Goal: Task Accomplishment & Management: Use online tool/utility

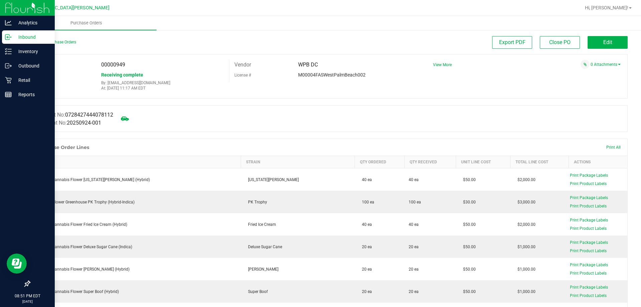
click at [16, 40] on p "Inbound" at bounding box center [32, 37] width 40 height 8
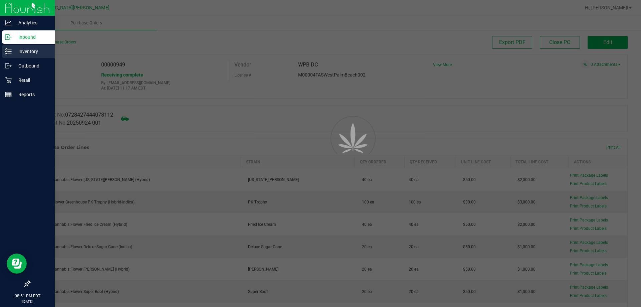
click at [21, 53] on p "Inventory" at bounding box center [32, 51] width 40 height 8
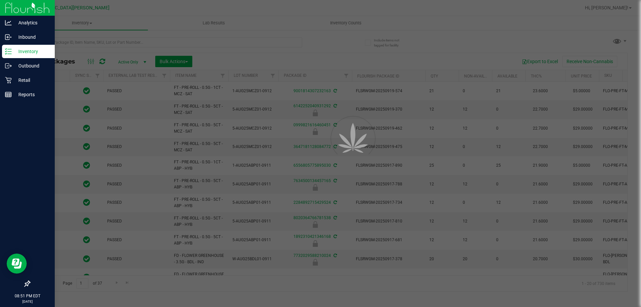
click at [341, 20] on div at bounding box center [320, 153] width 641 height 307
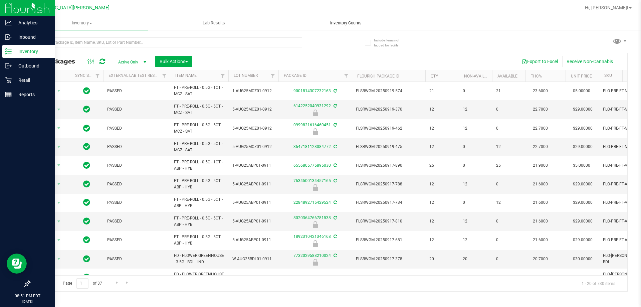
click at [343, 25] on span "Inventory Counts" at bounding box center [345, 23] width 49 height 6
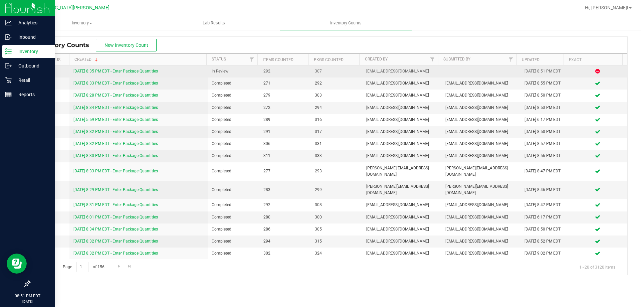
click at [119, 70] on link "[DATE] 8:35 PM EDT - Enter Package Quantities" at bounding box center [115, 71] width 84 height 5
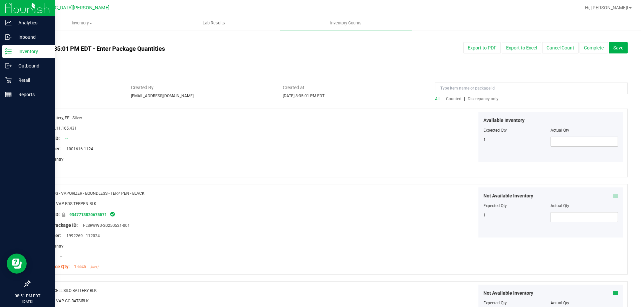
click at [489, 100] on span "Discrepancy only" at bounding box center [482, 98] width 31 height 5
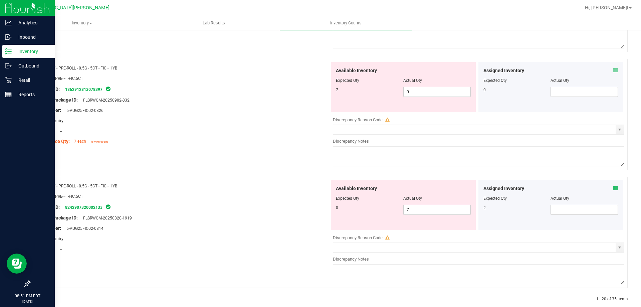
scroll to position [2180, 0]
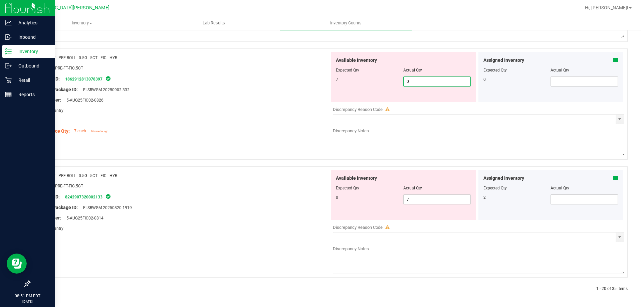
click at [424, 83] on span "0 0" at bounding box center [436, 81] width 67 height 10
click at [424, 83] on input "0" at bounding box center [436, 81] width 67 height 9
type input "7"
click at [420, 199] on span "7 7" at bounding box center [436, 199] width 67 height 10
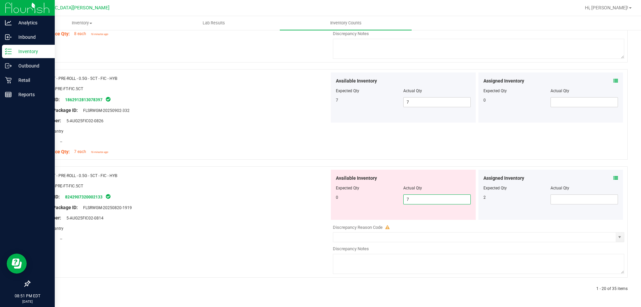
click at [420, 199] on input "7" at bounding box center [436, 199] width 67 height 9
type input "0"
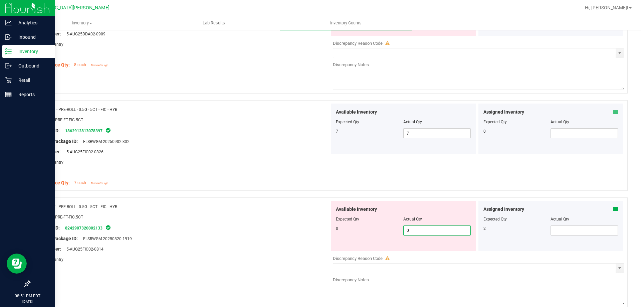
drag, startPoint x: 291, startPoint y: 183, endPoint x: 295, endPoint y: 183, distance: 4.3
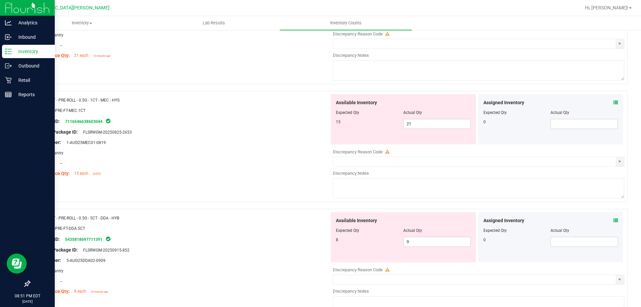
scroll to position [1928, 0]
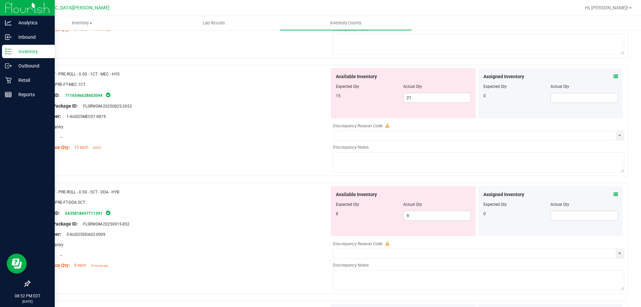
click at [410, 210] on div at bounding box center [403, 208] width 135 height 3
click at [412, 216] on span "9 9" at bounding box center [436, 216] width 67 height 10
click at [412, 216] on input "9" at bounding box center [436, 215] width 67 height 9
type input "8"
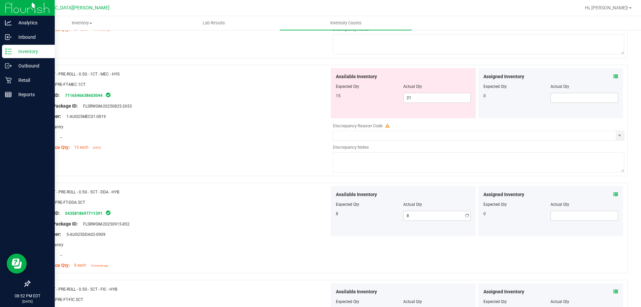
click at [286, 221] on div "Original Package ID: FLSRWGM-20250915-852" at bounding box center [182, 223] width 295 height 7
click at [430, 99] on span "21 21" at bounding box center [436, 98] width 67 height 10
click at [429, 99] on input "21" at bounding box center [436, 97] width 67 height 9
click at [428, 99] on input "21" at bounding box center [436, 97] width 67 height 9
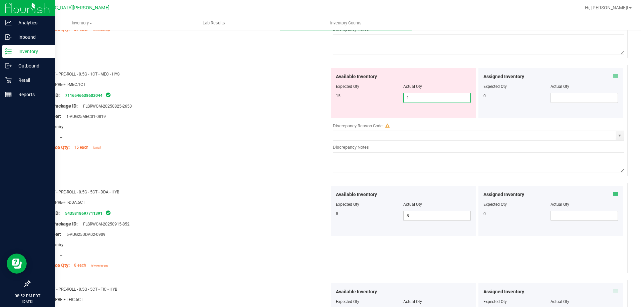
type input "15"
drag, startPoint x: 253, startPoint y: 113, endPoint x: 274, endPoint y: 110, distance: 20.6
click at [254, 113] on div "Lot Number: 1-AUG25MEC01-0819" at bounding box center [182, 116] width 295 height 7
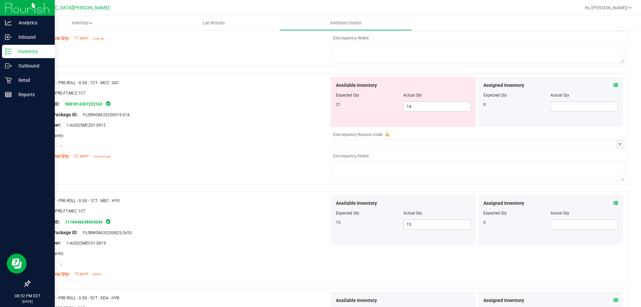
scroll to position [1795, 0]
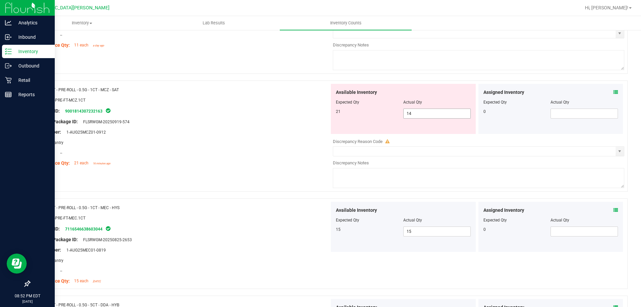
click at [416, 112] on span "14 14" at bounding box center [436, 113] width 67 height 10
click at [416, 112] on input "14" at bounding box center [436, 113] width 67 height 9
type input "21"
drag, startPoint x: 290, startPoint y: 135, endPoint x: 295, endPoint y: 135, distance: 4.3
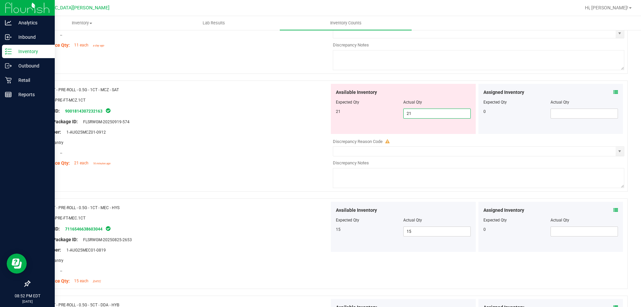
click at [291, 135] on div "Lot Number: 1-AUG25MCZ01-0912" at bounding box center [182, 131] width 295 height 7
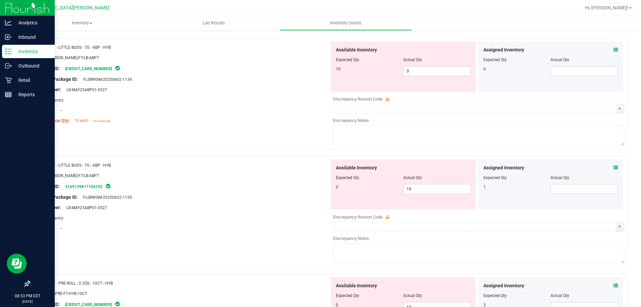
scroll to position [1361, 0]
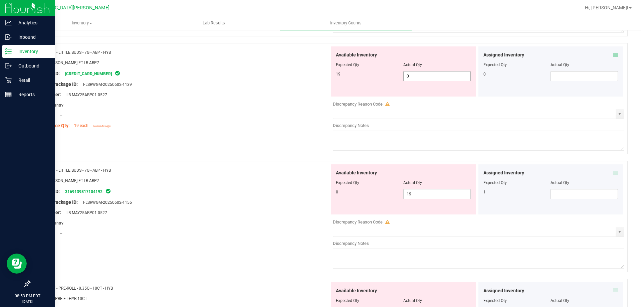
click at [416, 75] on span "0 0" at bounding box center [436, 76] width 67 height 10
click at [416, 75] on input "0" at bounding box center [436, 75] width 67 height 9
type input "19"
click at [286, 111] on div at bounding box center [182, 109] width 295 height 3
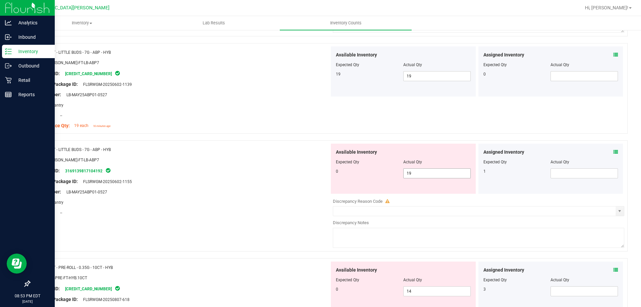
click at [423, 170] on span "19 19" at bounding box center [436, 173] width 67 height 10
click at [423, 170] on input "19" at bounding box center [436, 172] width 67 height 9
type input "0"
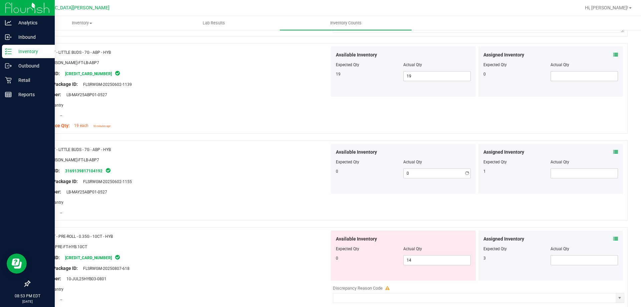
click at [263, 170] on div "Package ID: 3169139817104192" at bounding box center [182, 170] width 295 height 8
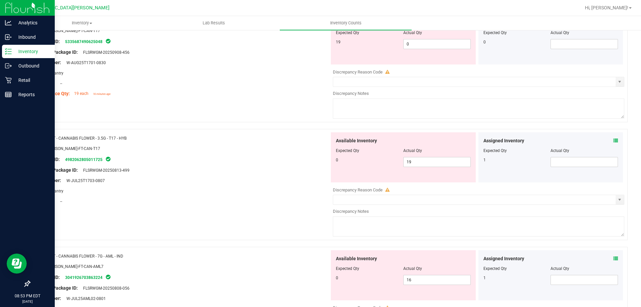
scroll to position [894, 0]
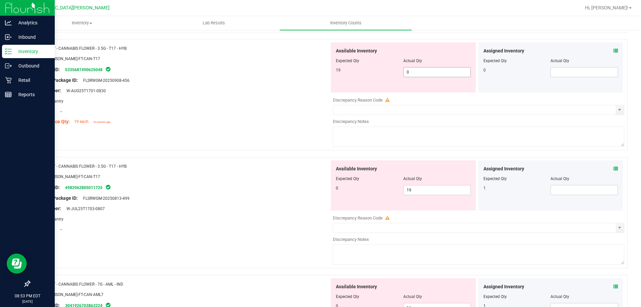
click at [417, 70] on span "0 0" at bounding box center [436, 72] width 67 height 10
click at [417, 70] on input "0" at bounding box center [436, 71] width 67 height 9
type input "19"
click at [419, 191] on div "Available Inventory Expected Qty Actual Qty 0 19 19" at bounding box center [476, 213] width 295 height 106
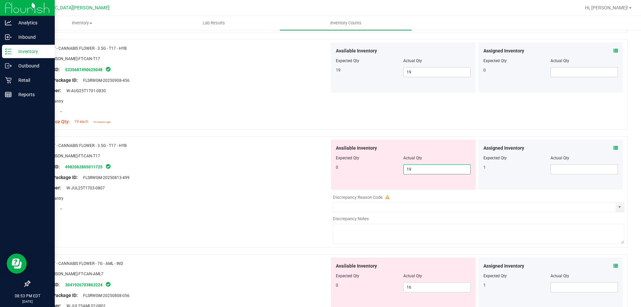
click at [414, 168] on input "19" at bounding box center [436, 168] width 67 height 9
type input "0"
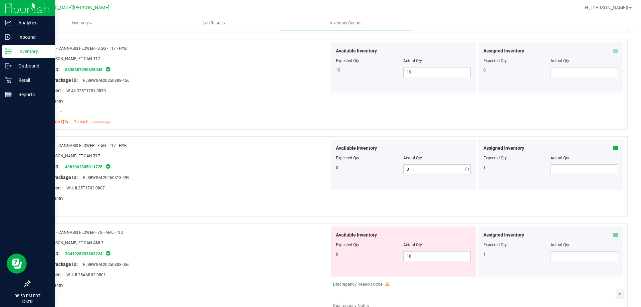
click at [306, 177] on div "Original Package ID: FLSRWGM-20250813-499" at bounding box center [182, 177] width 295 height 7
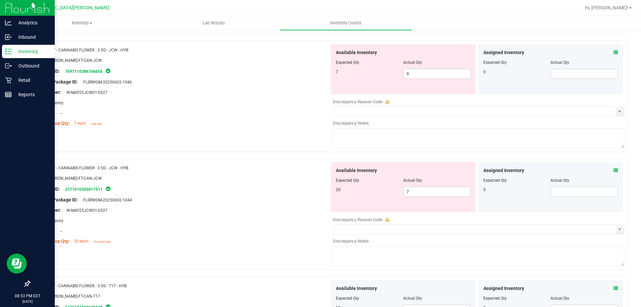
scroll to position [660, 0]
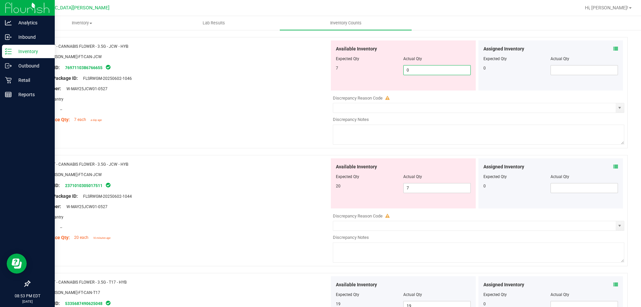
click at [419, 68] on span "0 0" at bounding box center [436, 70] width 67 height 10
click at [419, 68] on input "0" at bounding box center [436, 69] width 67 height 9
type input "7"
click at [306, 176] on div "Name: FT - CANNABIS FLOWER - 3.5G - JCW - HYB SKU: [PERSON_NAME]-FT-CAN-JCW Pac…" at bounding box center [182, 200] width 295 height 85
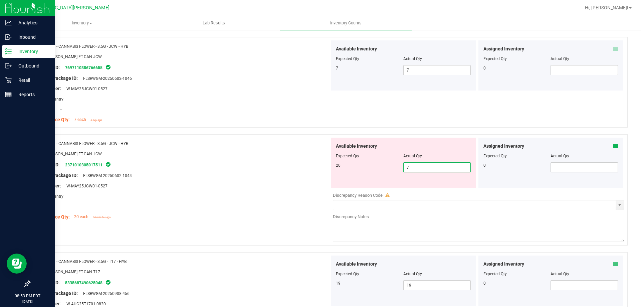
click at [409, 167] on span "7 7" at bounding box center [436, 167] width 67 height 10
click at [409, 167] on input "7" at bounding box center [436, 166] width 67 height 9
type input "20"
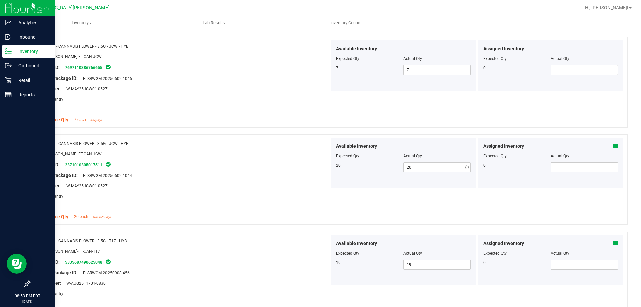
click at [292, 179] on div at bounding box center [182, 180] width 295 height 3
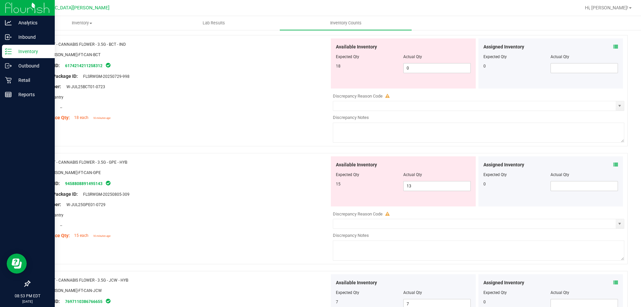
scroll to position [427, 0]
click at [413, 187] on span "13 13" at bounding box center [436, 186] width 67 height 10
click at [413, 187] on input "13" at bounding box center [436, 185] width 67 height 9
type input "15"
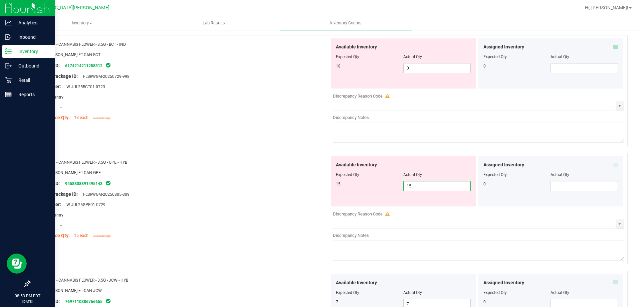
click at [293, 199] on div at bounding box center [182, 199] width 295 height 3
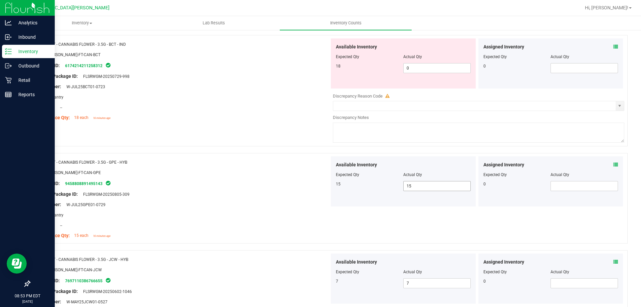
click at [422, 186] on span "15 15" at bounding box center [436, 186] width 67 height 10
click at [422, 186] on input "15" at bounding box center [436, 185] width 67 height 9
type input "13"
click at [299, 188] on div at bounding box center [182, 188] width 295 height 3
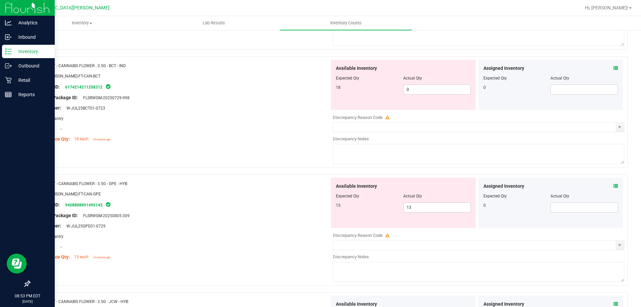
scroll to position [393, 0]
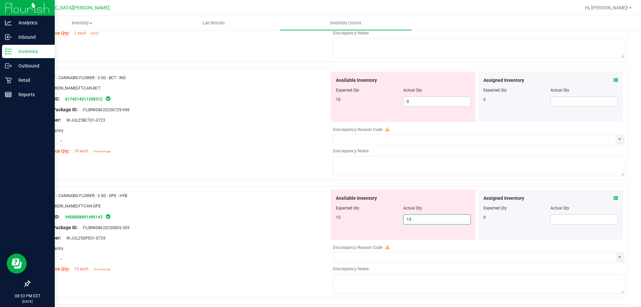
click at [409, 221] on span "13 13" at bounding box center [436, 219] width 67 height 10
click at [409, 221] on input "13" at bounding box center [436, 219] width 67 height 9
type input "15"
click at [310, 226] on div "Original Package ID: FLSRWGM-20250805-309" at bounding box center [182, 227] width 295 height 7
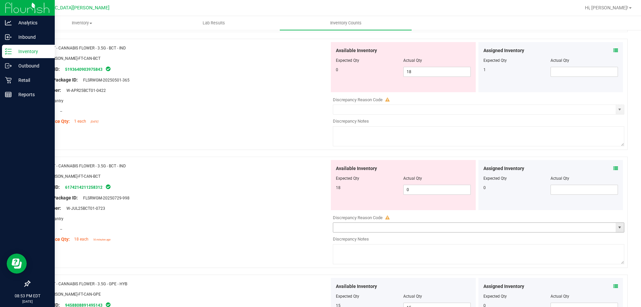
scroll to position [293, 0]
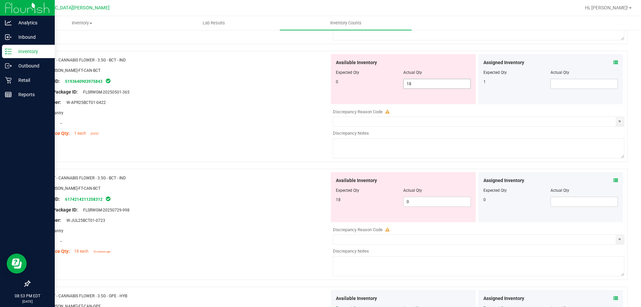
click at [430, 83] on span "18 18" at bounding box center [436, 84] width 67 height 10
click at [430, 83] on input "18" at bounding box center [436, 83] width 67 height 9
type input "0"
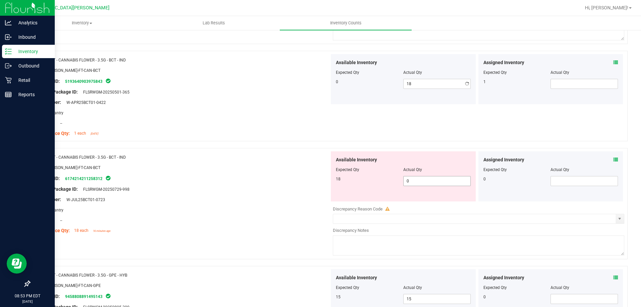
type input "0"
click at [419, 201] on div "Available Inventory Expected Qty Actual Qty 18 0 0" at bounding box center [476, 204] width 295 height 106
click at [409, 180] on input "0" at bounding box center [436, 180] width 67 height 9
type input "18"
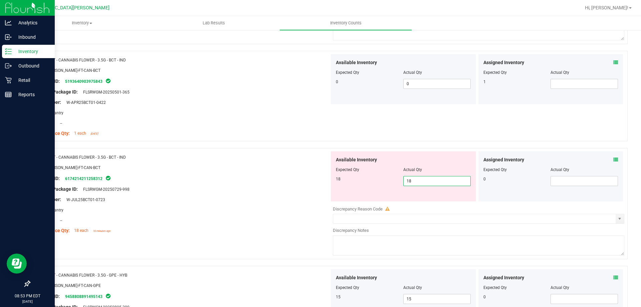
type input "18"
click at [256, 185] on div at bounding box center [182, 183] width 295 height 3
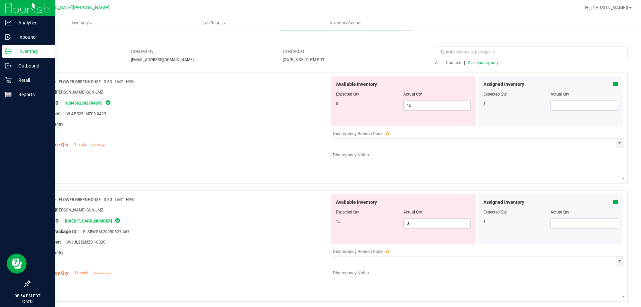
scroll to position [26, 0]
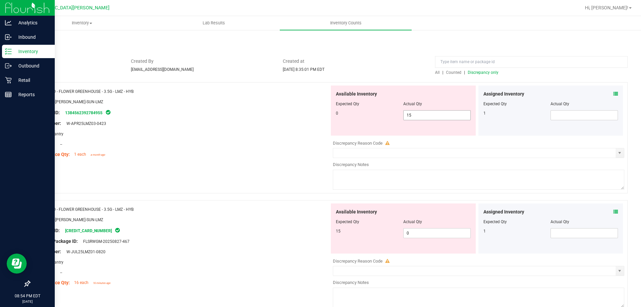
click at [429, 113] on span "15 15" at bounding box center [436, 115] width 67 height 10
click at [428, 113] on input "15" at bounding box center [436, 114] width 67 height 9
type input "1"
type input "0"
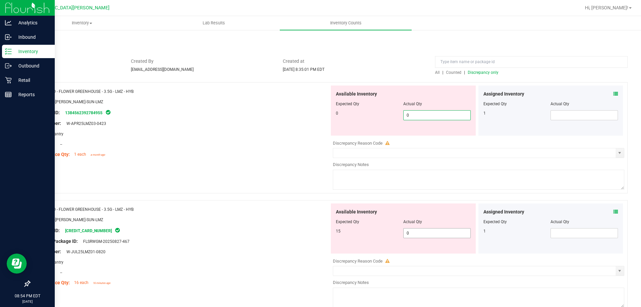
click at [426, 231] on div "Available Inventory Expected Qty Actual Qty 15 0 0" at bounding box center [476, 256] width 295 height 106
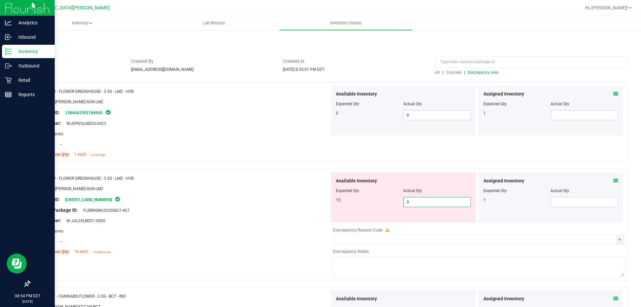
click at [419, 203] on input "0" at bounding box center [436, 201] width 67 height 9
type input "15"
click at [300, 210] on div "Original Package ID: FLSRWGM-20250827-467" at bounding box center [182, 210] width 295 height 7
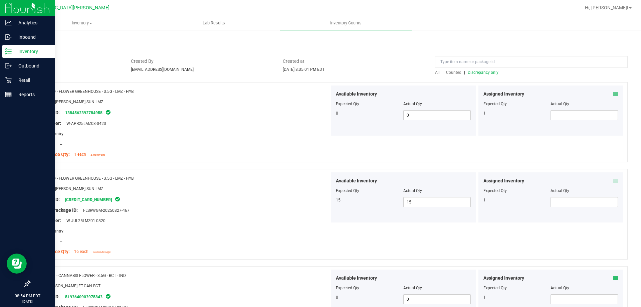
click at [485, 72] on span "Discrepancy only" at bounding box center [482, 72] width 31 height 5
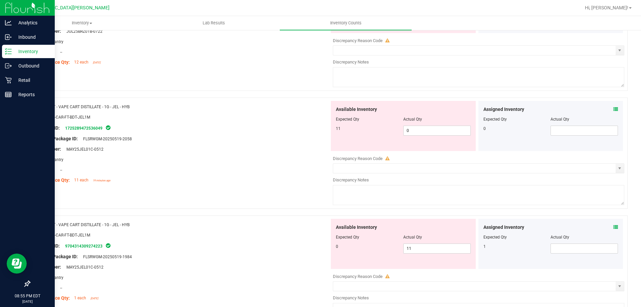
scroll to position [734, 0]
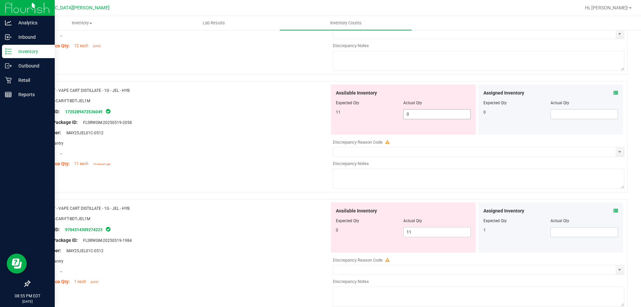
click at [416, 110] on span "0 0" at bounding box center [436, 114] width 67 height 10
click at [416, 110] on input "0" at bounding box center [436, 113] width 67 height 9
type input "11"
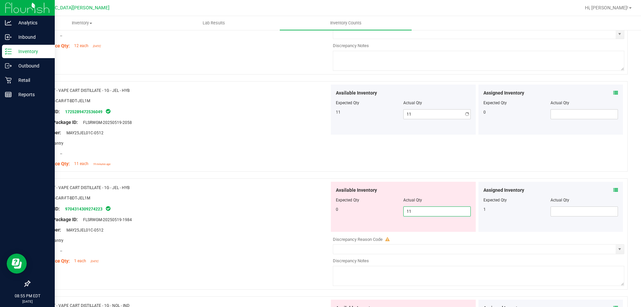
click at [410, 228] on div "Available Inventory Expected Qty Actual Qty 0 11 11" at bounding box center [403, 206] width 145 height 50
click at [417, 212] on input "11" at bounding box center [436, 211] width 67 height 9
type input "0"
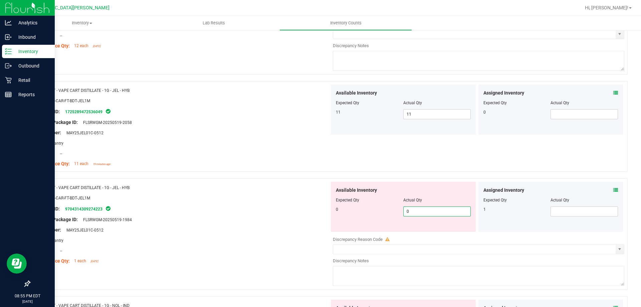
click at [315, 218] on div "Original Package ID: FLSRWGM-20250519-1984" at bounding box center [182, 219] width 295 height 7
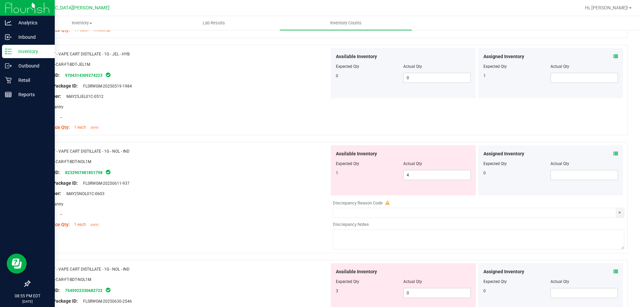
scroll to position [901, 0]
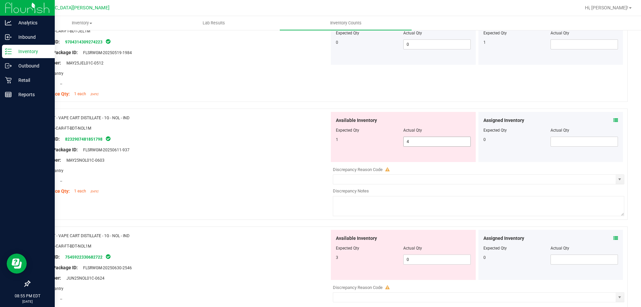
click at [426, 142] on span "4 4" at bounding box center [436, 141] width 67 height 10
click at [426, 142] on input "4" at bounding box center [436, 141] width 67 height 9
type input "1"
click at [409, 260] on div "Available Inventory Expected Qty Actual Qty 3 0 0" at bounding box center [476, 283] width 295 height 106
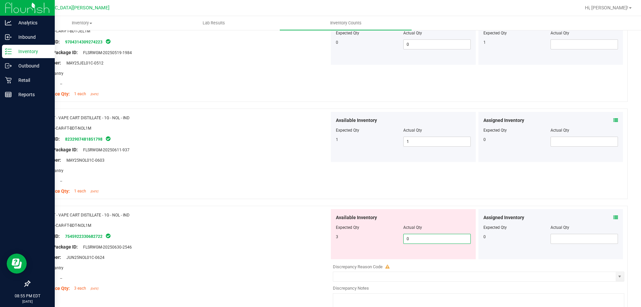
click at [417, 243] on input "0" at bounding box center [436, 238] width 67 height 9
type input "3"
click at [300, 232] on div "Package ID: 7545922330682722" at bounding box center [182, 236] width 295 height 8
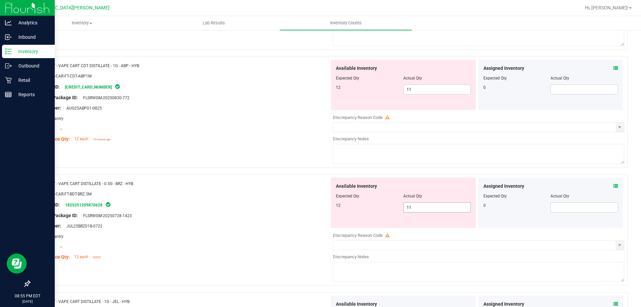
scroll to position [467, 0]
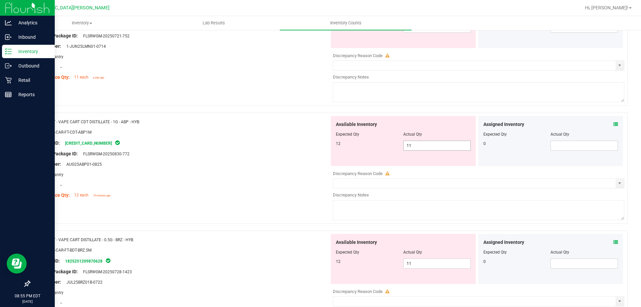
click at [413, 146] on span "11 11" at bounding box center [436, 145] width 67 height 10
click at [413, 146] on input "11" at bounding box center [436, 145] width 67 height 9
type input "12"
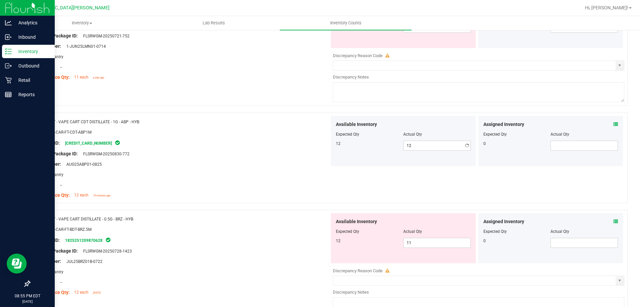
click at [281, 166] on div "Lot Number: AUG25ABP01-0825" at bounding box center [182, 163] width 295 height 7
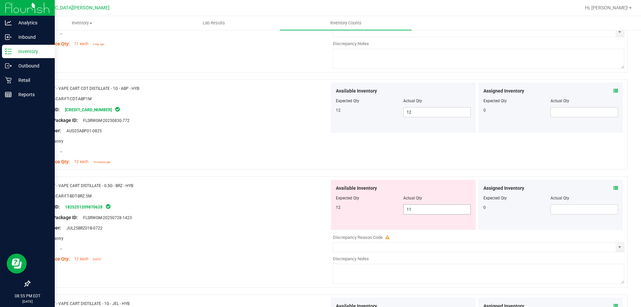
click at [425, 209] on span "11 11" at bounding box center [436, 209] width 67 height 10
type input "12"
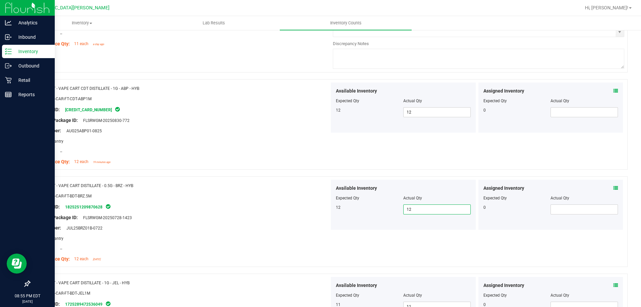
click at [321, 201] on div at bounding box center [182, 200] width 295 height 3
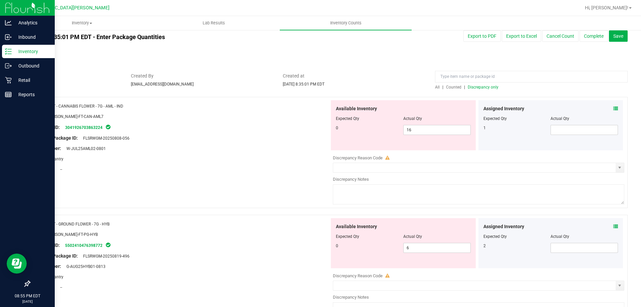
scroll to position [0, 0]
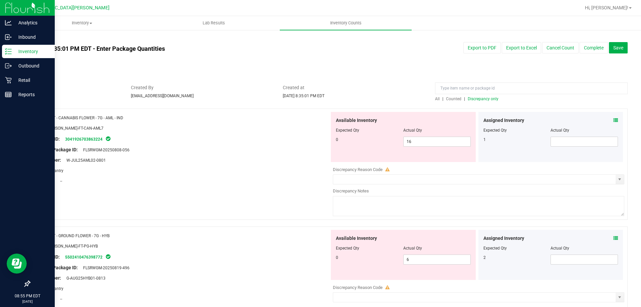
click at [473, 101] on div "All | Counted | Discrepancy only" at bounding box center [531, 99] width 193 height 6
click at [473, 98] on span "Discrepancy only" at bounding box center [482, 98] width 31 height 5
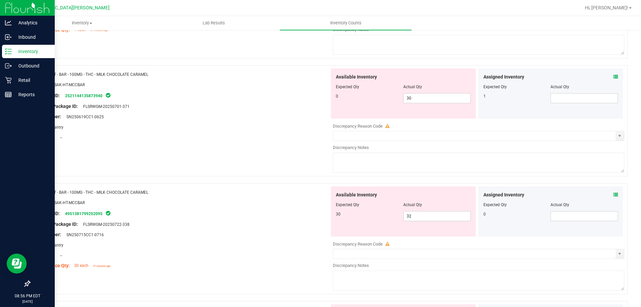
scroll to position [755, 0]
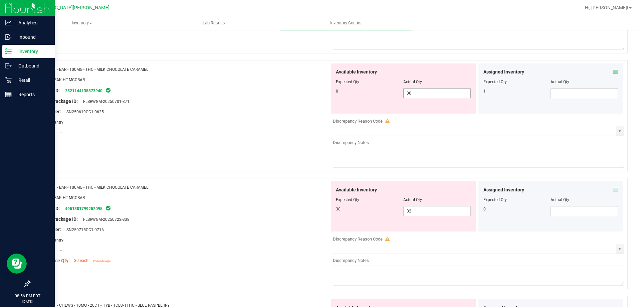
click at [426, 93] on span "30 30" at bounding box center [436, 93] width 67 height 10
click at [426, 93] on input "30" at bounding box center [436, 92] width 67 height 9
type input "0"
click at [424, 211] on div "Available Inventory Expected Qty Actual Qty 30 32 32" at bounding box center [476, 234] width 295 height 106
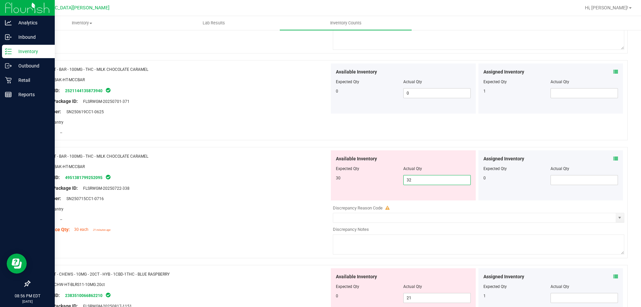
click at [425, 179] on input "32" at bounding box center [436, 179] width 67 height 9
type input "30"
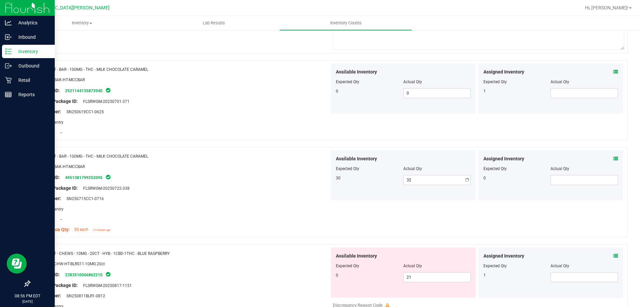
type input "30"
click at [242, 186] on div "Original Package ID: FLSRWGM-20250722-338" at bounding box center [182, 188] width 295 height 7
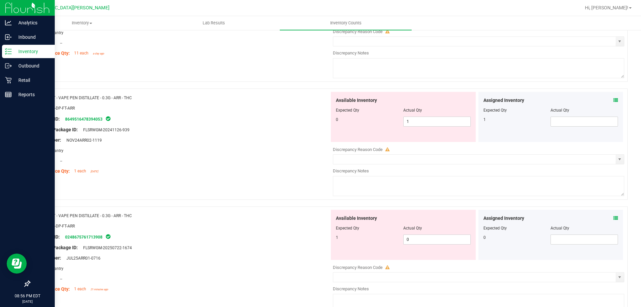
scroll to position [488, 0]
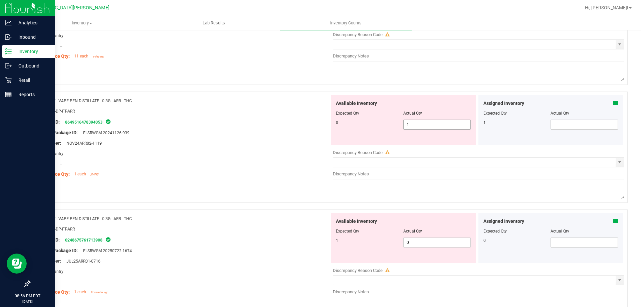
click at [413, 121] on span "1 1" at bounding box center [436, 124] width 67 height 10
click at [413, 121] on input "1" at bounding box center [436, 124] width 67 height 9
type input "0"
click at [411, 241] on div "Available Inventory Expected Qty Actual Qty 1 0 0" at bounding box center [403, 238] width 145 height 50
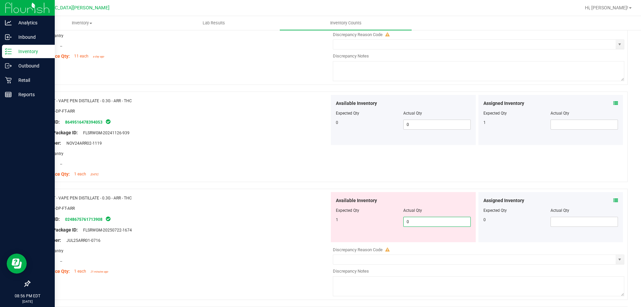
click at [416, 224] on input "0" at bounding box center [436, 221] width 67 height 9
type input "1"
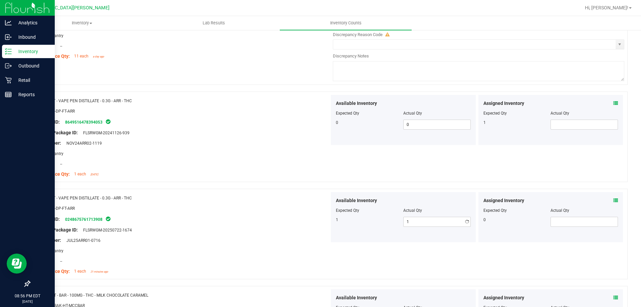
drag, startPoint x: 272, startPoint y: 214, endPoint x: 276, endPoint y: 214, distance: 3.7
click at [276, 214] on div at bounding box center [182, 213] width 295 height 3
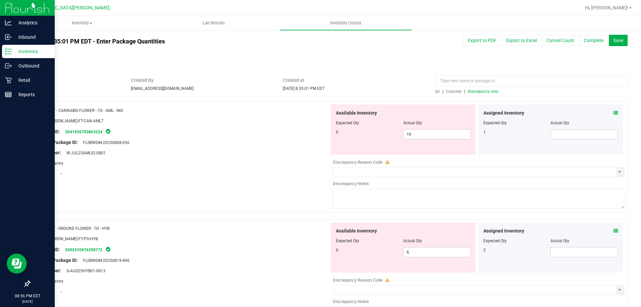
scroll to position [0, 0]
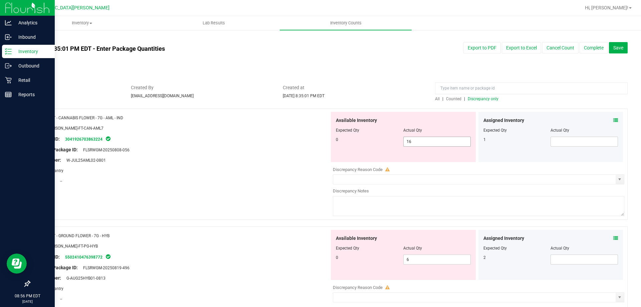
click at [412, 138] on span "16 16" at bounding box center [436, 141] width 67 height 10
click at [412, 138] on input "16" at bounding box center [436, 141] width 67 height 9
type input "0"
click at [285, 159] on div "Lot Number: W-JUL25AML02-0801" at bounding box center [182, 159] width 295 height 7
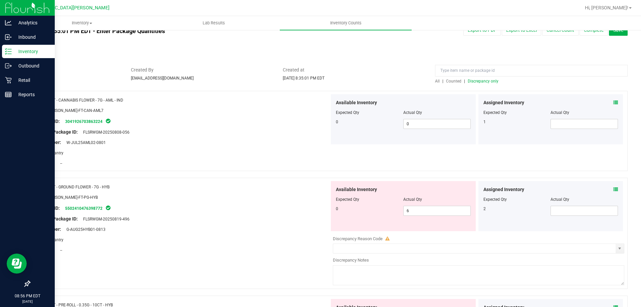
scroll to position [33, 0]
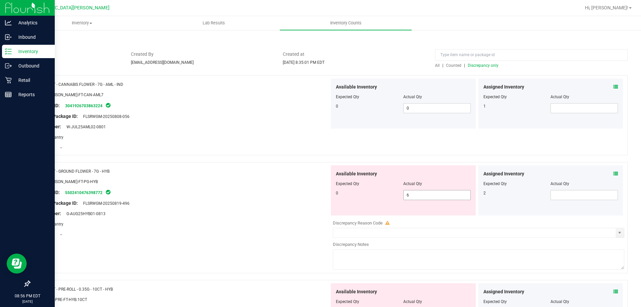
click at [426, 196] on span "6 6" at bounding box center [436, 195] width 67 height 10
click at [426, 196] on input "6" at bounding box center [436, 194] width 67 height 9
type input "0"
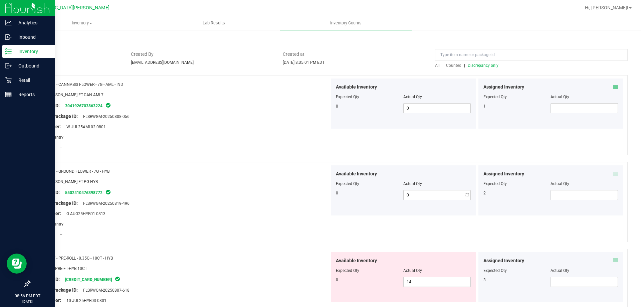
drag, startPoint x: 260, startPoint y: 192, endPoint x: 267, endPoint y: 192, distance: 6.3
click at [263, 192] on div "Package ID: 5502410476398772" at bounding box center [182, 192] width 295 height 8
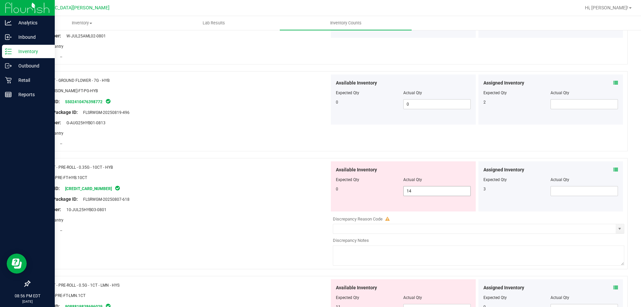
scroll to position [133, 0]
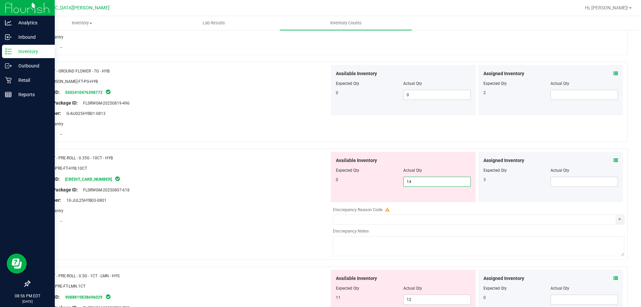
click at [412, 185] on span "14 14" at bounding box center [436, 181] width 67 height 10
click at [412, 185] on input "14" at bounding box center [436, 181] width 67 height 9
type input "0"
drag, startPoint x: 242, startPoint y: 185, endPoint x: 277, endPoint y: 188, distance: 34.6
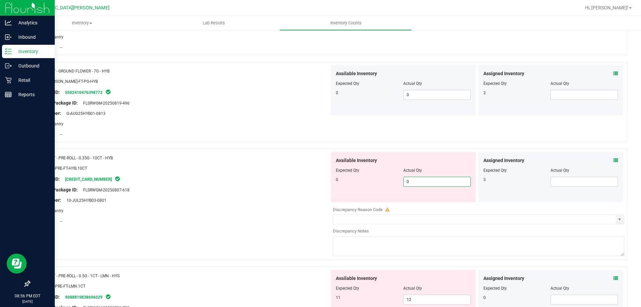
click at [243, 185] on div at bounding box center [182, 184] width 295 height 3
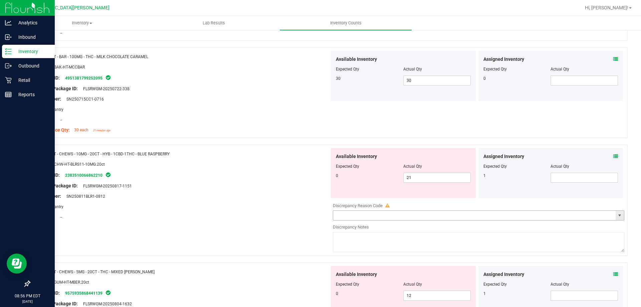
scroll to position [734, 0]
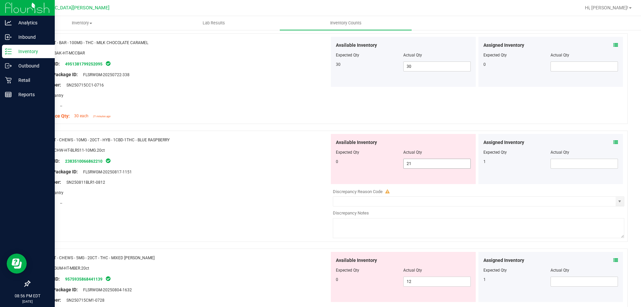
click at [420, 164] on span "21 21" at bounding box center [436, 163] width 67 height 10
click at [420, 164] on input "21" at bounding box center [436, 163] width 67 height 9
type input "0"
click at [272, 171] on div "Original Package ID: FLSRWGM-20250817-1151" at bounding box center [182, 171] width 295 height 7
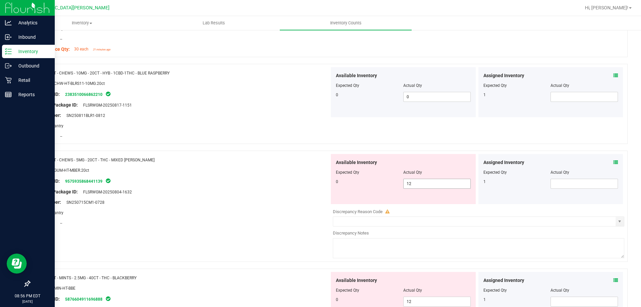
scroll to position [834, 0]
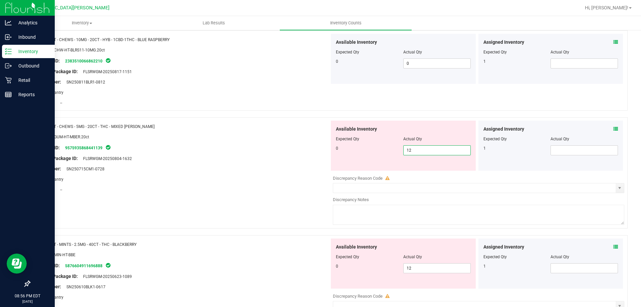
click at [421, 149] on span "12 12" at bounding box center [436, 150] width 67 height 10
click at [421, 149] on input "12" at bounding box center [436, 149] width 67 height 9
click at [415, 152] on input "1200" at bounding box center [436, 149] width 67 height 9
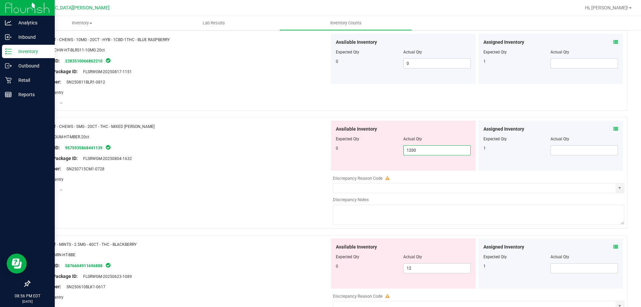
type input "0"
click at [410, 267] on div "Available Inventory Expected Qty Actual Qty 0 12 12" at bounding box center [476, 291] width 295 height 106
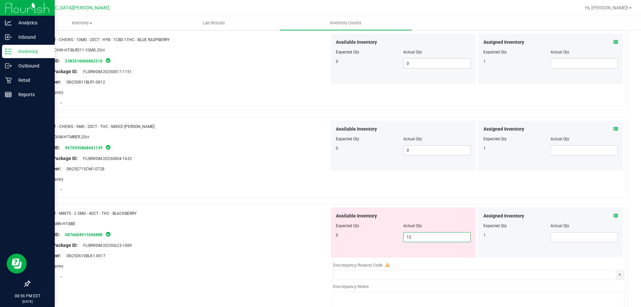
click at [408, 237] on input "12" at bounding box center [436, 236] width 67 height 9
type input "1"
type input "0"
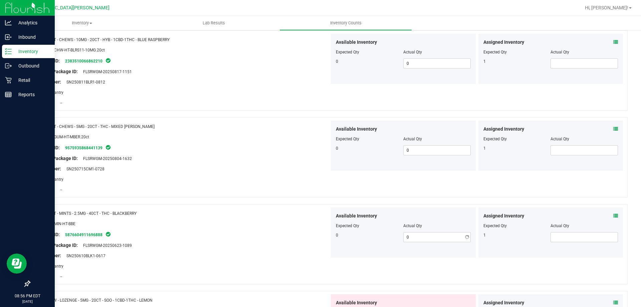
click at [287, 245] on div "Original Package ID: FLSRWGM-20250623-1089" at bounding box center [182, 245] width 295 height 7
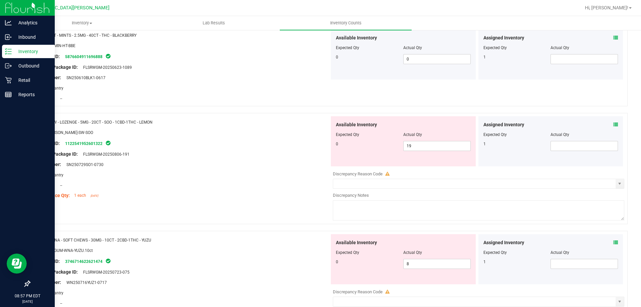
scroll to position [1010, 0]
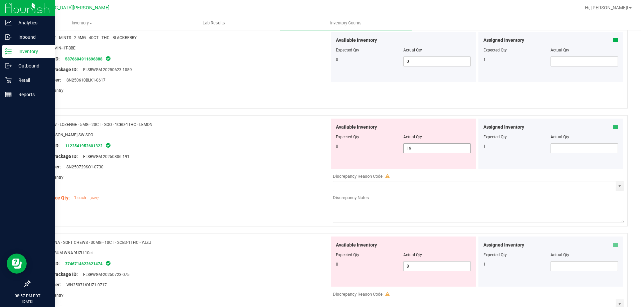
click at [417, 150] on span "19 19" at bounding box center [436, 148] width 67 height 10
click at [417, 150] on input "19" at bounding box center [436, 147] width 67 height 9
type input "0"
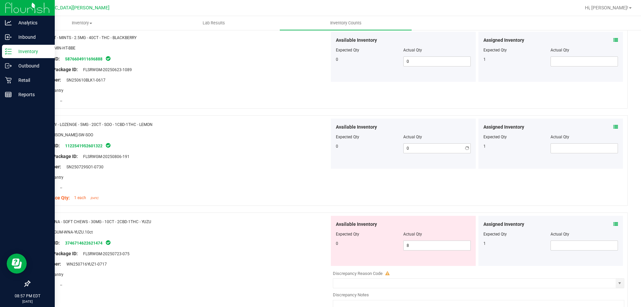
drag, startPoint x: 252, startPoint y: 170, endPoint x: 332, endPoint y: 187, distance: 82.4
click at [257, 170] on div at bounding box center [182, 171] width 295 height 3
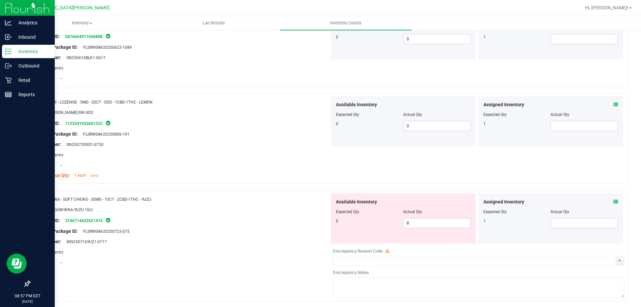
scroll to position [1056, 0]
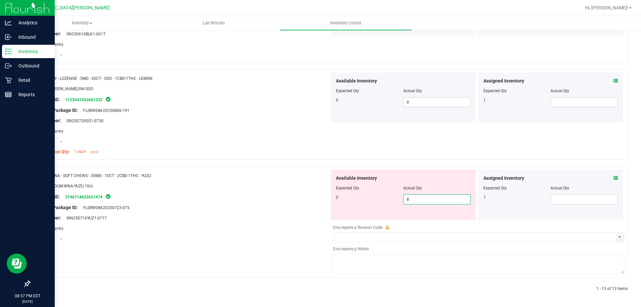
click at [419, 198] on span "8 8" at bounding box center [436, 199] width 67 height 10
click at [419, 198] on input "8" at bounding box center [436, 199] width 67 height 9
type input "0"
click at [250, 210] on div "Name: WNA - SOFT CHEWS - 30MG - 10CT - 2CBD-1THC - YUZU SKU: EDI-GUM-WNA-YUZU.1…" at bounding box center [182, 206] width 295 height 75
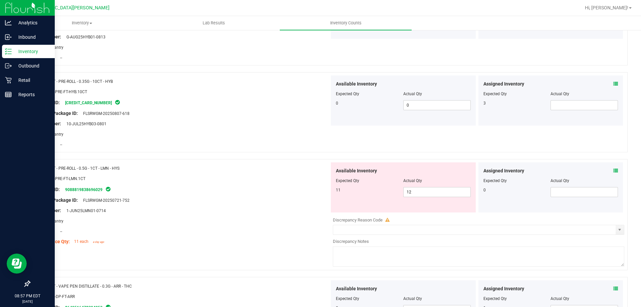
scroll to position [0, 0]
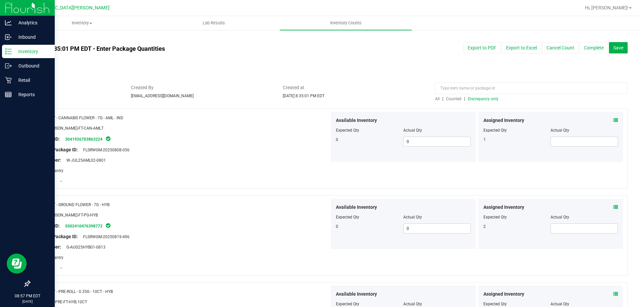
click at [482, 100] on span "Discrepancy only" at bounding box center [482, 98] width 31 height 5
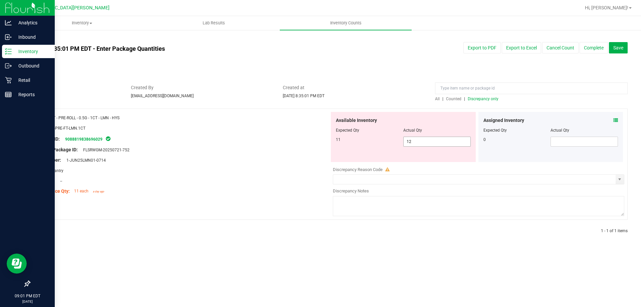
click at [414, 140] on span "12 12" at bounding box center [436, 141] width 67 height 10
type input "11"
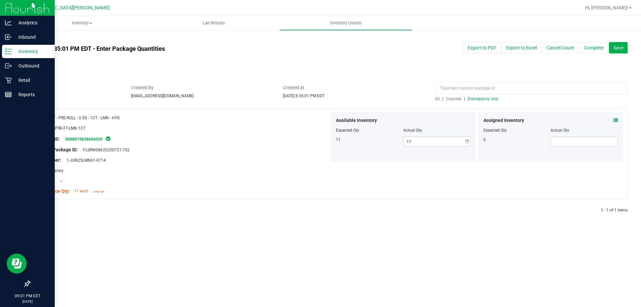
click at [260, 255] on div "Inventory All packages All inventory Waste log Create inventory Lab Results Inv…" at bounding box center [328, 161] width 625 height 291
click at [601, 53] on button "Complete" at bounding box center [593, 47] width 28 height 11
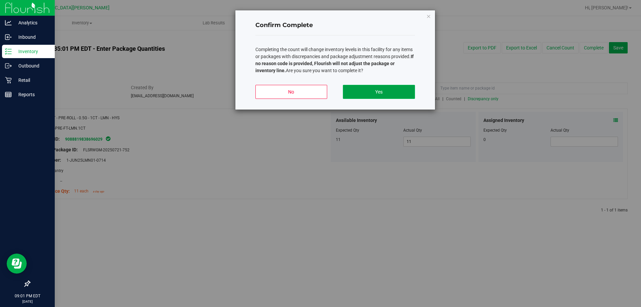
click at [373, 97] on button "Yes" at bounding box center [379, 92] width 72 height 14
